Goal: Information Seeking & Learning: Learn about a topic

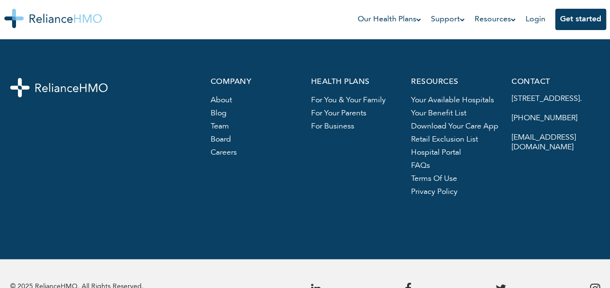
scroll to position [1262, 0]
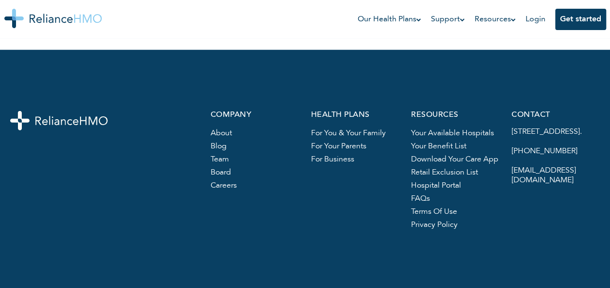
click at [450, 146] on link "Your benefit list" at bounding box center [438, 147] width 55 height 8
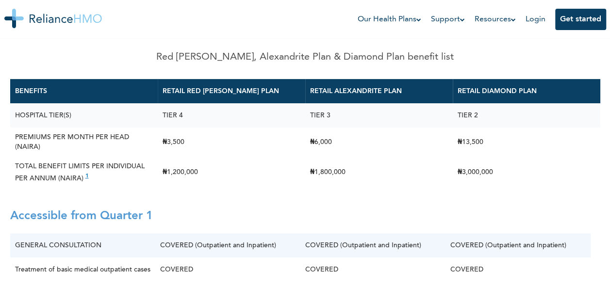
scroll to position [80, 0]
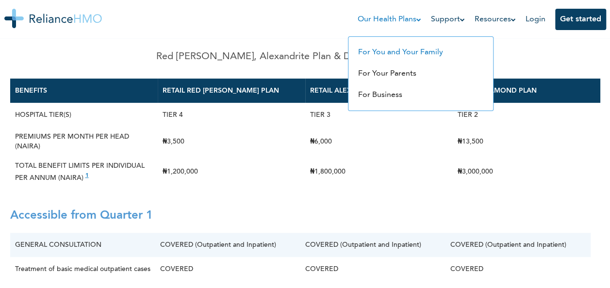
click at [405, 56] on link "For You and Your Family" at bounding box center [400, 53] width 85 height 8
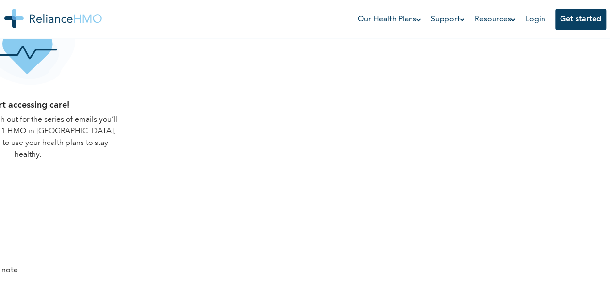
scroll to position [817, 0]
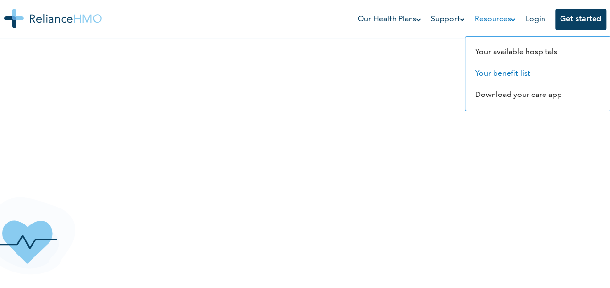
click at [501, 74] on link "Your benefit list" at bounding box center [502, 74] width 55 height 8
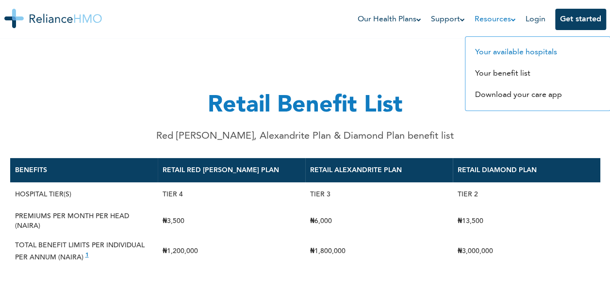
click at [500, 58] on li "Your available hospitals" at bounding box center [537, 52] width 135 height 21
click at [501, 55] on link "Your available hospitals" at bounding box center [516, 53] width 82 height 8
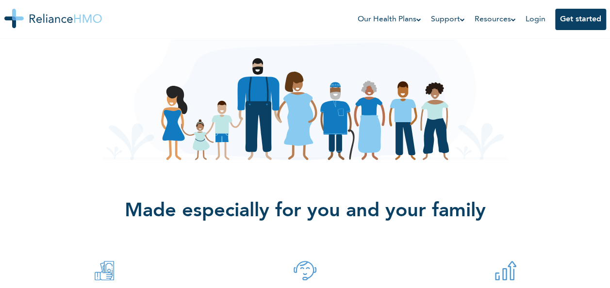
scroll to position [73, 0]
